Goal: Task Accomplishment & Management: Use online tool/utility

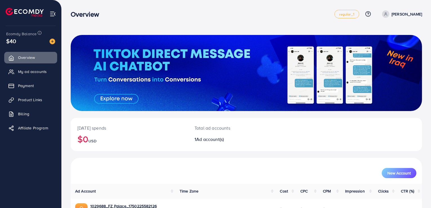
scroll to position [36, 0]
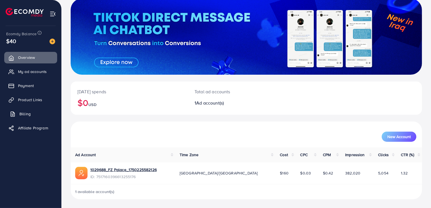
click at [33, 112] on link "Billing" at bounding box center [30, 113] width 53 height 11
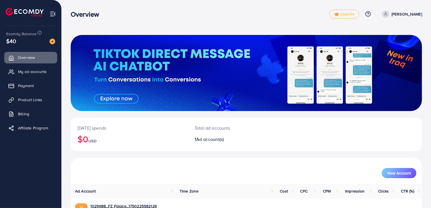
click at [246, 51] on div at bounding box center [247, 73] width 352 height 76
click at [29, 112] on span "Billing" at bounding box center [24, 114] width 11 height 6
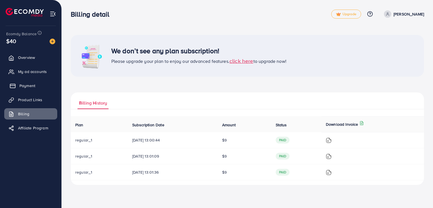
click at [40, 81] on link "Payment" at bounding box center [30, 85] width 53 height 11
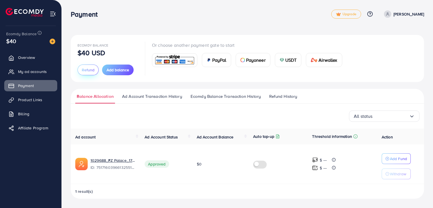
click at [85, 71] on span "Refund" at bounding box center [88, 70] width 13 height 6
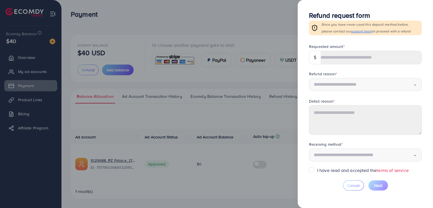
click at [316, 58] on div "$" at bounding box center [365, 58] width 113 height 14
click at [316, 58] on div "$" at bounding box center [315, 58] width 12 height 14
click at [315, 57] on div "$" at bounding box center [315, 58] width 12 height 14
click at [315, 55] on div "$" at bounding box center [315, 58] width 12 height 14
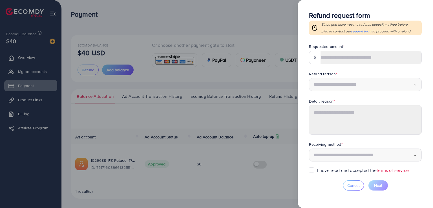
click at [315, 55] on div "$" at bounding box center [315, 58] width 12 height 14
click at [317, 57] on div "$" at bounding box center [315, 58] width 12 height 14
click at [317, 170] on label "I have read and accepted the terms of service" at bounding box center [363, 170] width 92 height 6
click at [351, 31] on span "support team" at bounding box center [361, 31] width 21 height 5
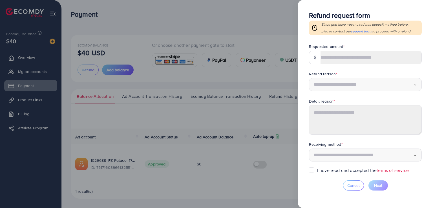
click at [217, 83] on div at bounding box center [216, 104] width 433 height 208
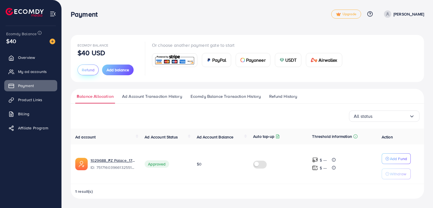
click at [86, 70] on span "Refund" at bounding box center [88, 70] width 13 height 6
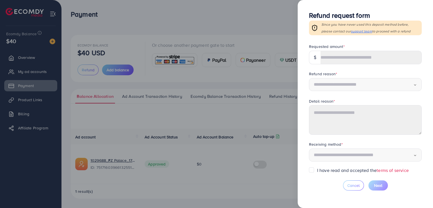
click at [351, 31] on span "support team" at bounding box center [361, 31] width 21 height 5
click at [421, 146] on form "Requested amount * $ Refund reason * Loading... Detail reason * Receiving metho…" at bounding box center [365, 105] width 113 height 123
click at [317, 170] on label "I have read and accepted the terms of service" at bounding box center [363, 170] width 92 height 6
click at [273, 26] on div at bounding box center [216, 104] width 433 height 208
